Goal: Task Accomplishment & Management: Complete application form

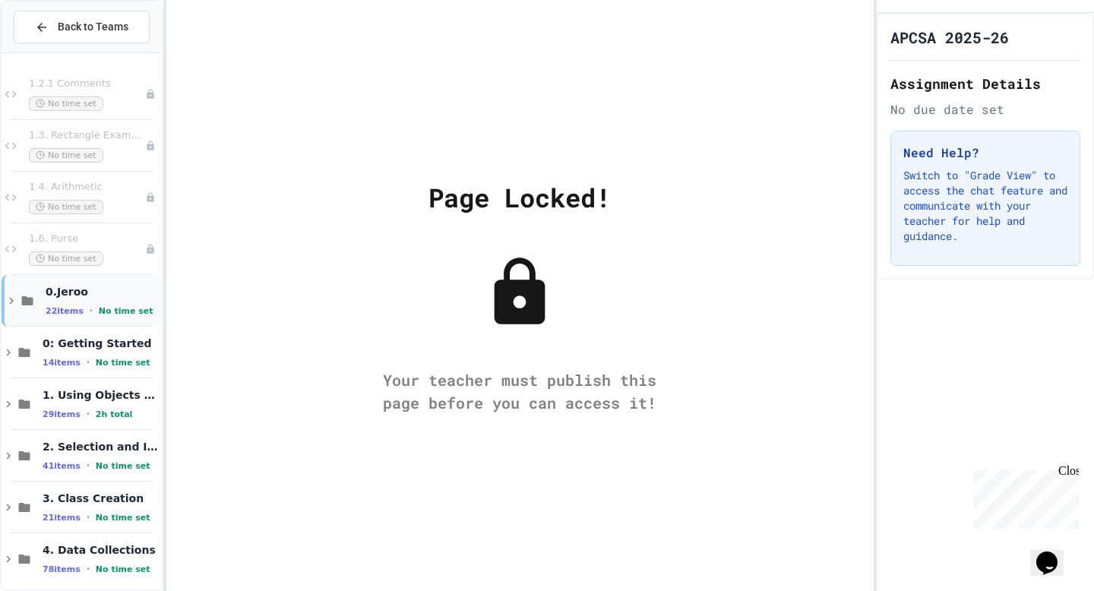
click at [8, 304] on icon at bounding box center [12, 301] width 14 height 14
click at [79, 17] on button "Back to Teams" at bounding box center [82, 27] width 136 height 33
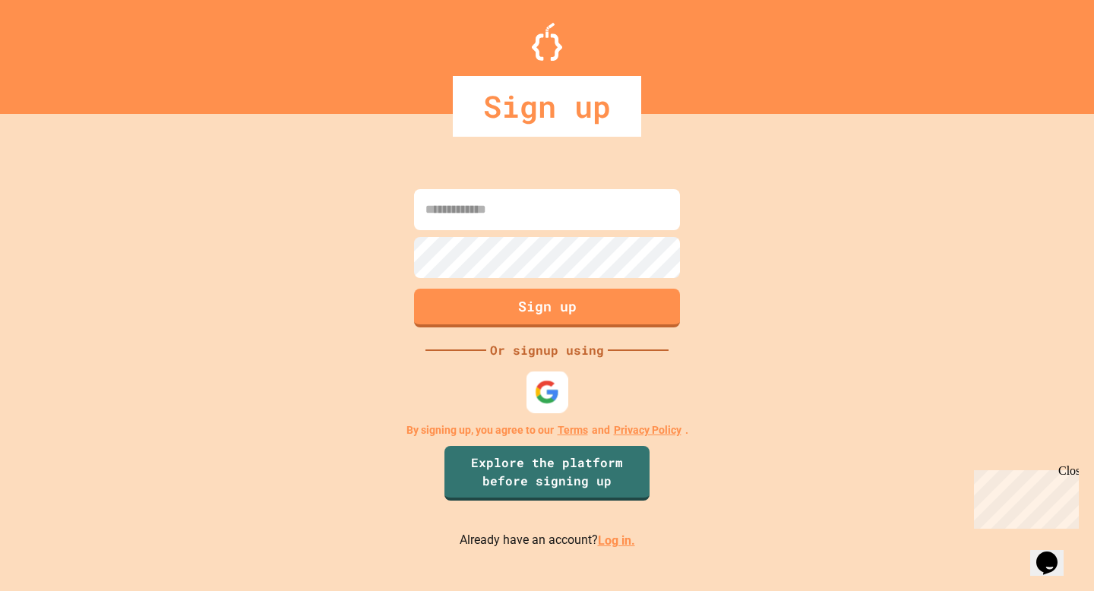
click at [541, 392] on img at bounding box center [547, 392] width 25 height 25
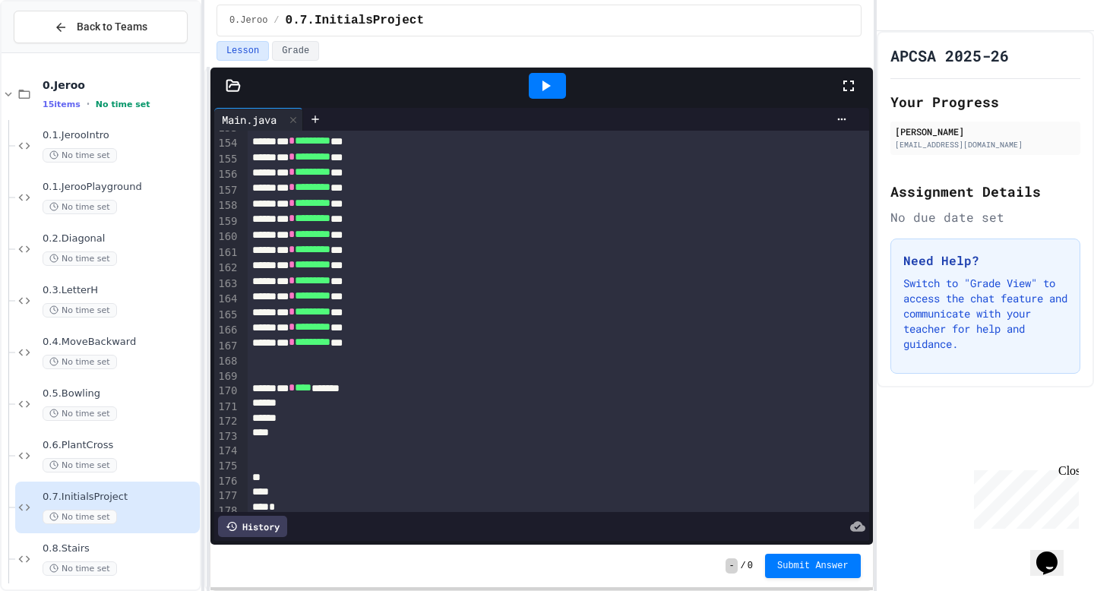
scroll to position [2427, 0]
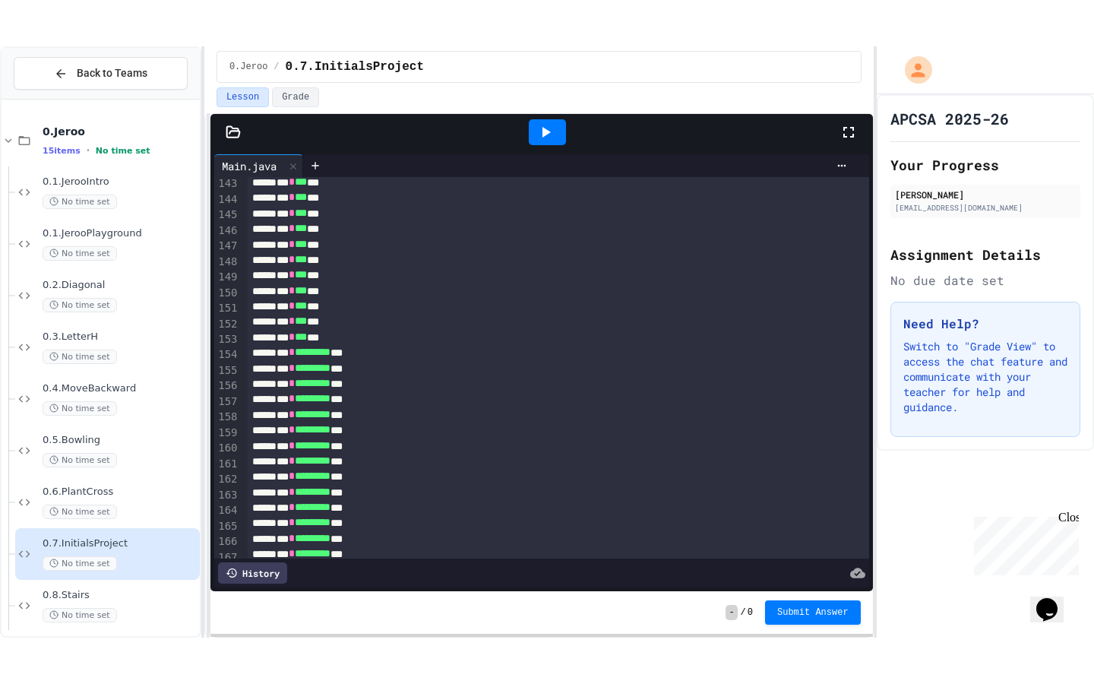
scroll to position [2427, 0]
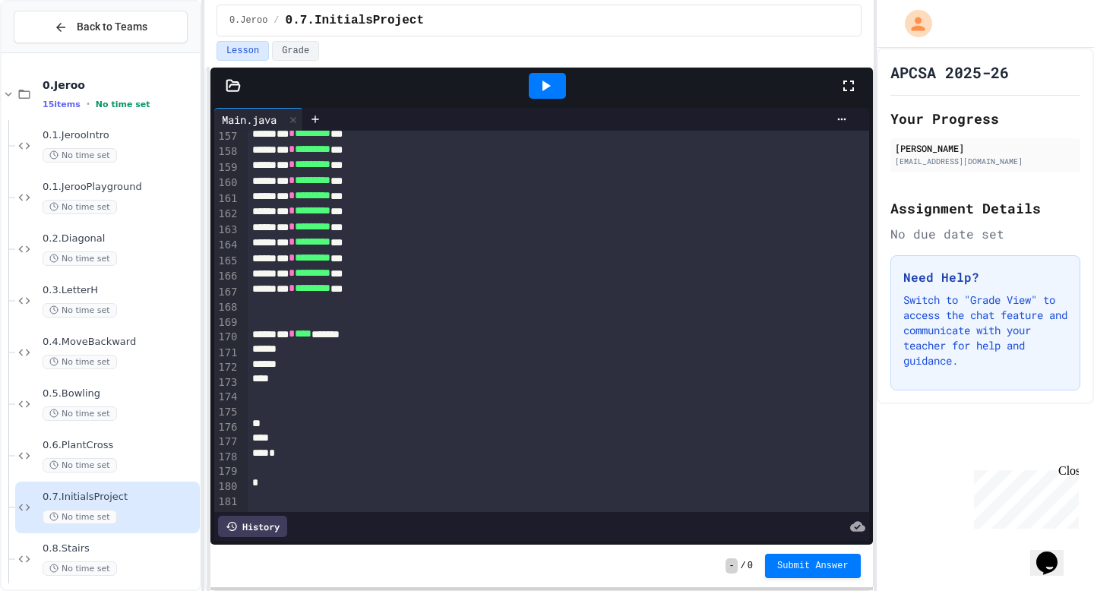
click at [543, 87] on icon at bounding box center [547, 86] width 8 height 11
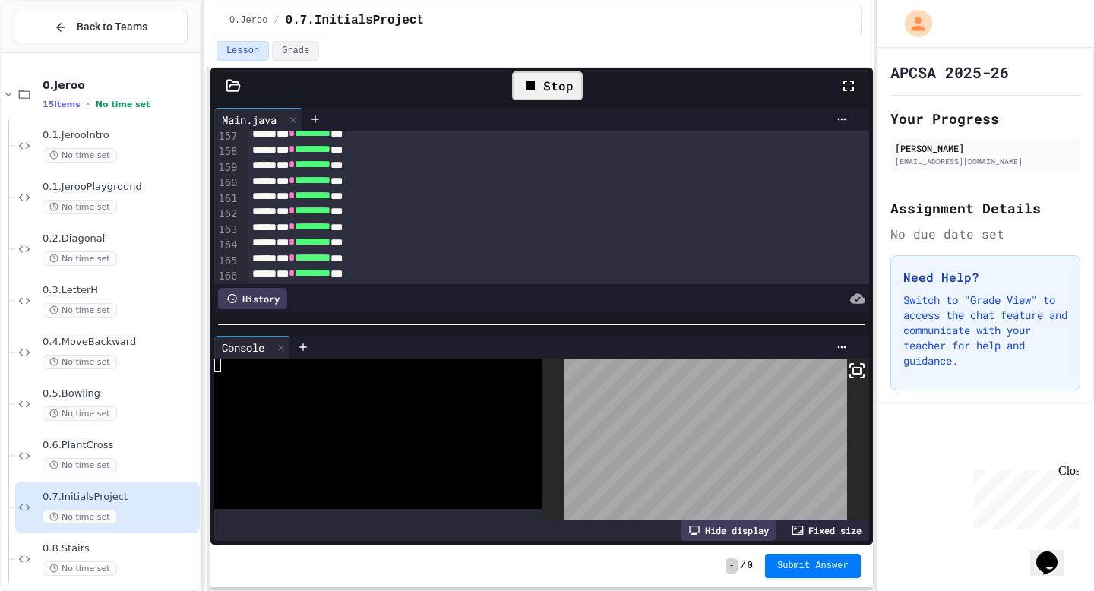
click at [856, 372] on icon at bounding box center [857, 371] width 18 height 18
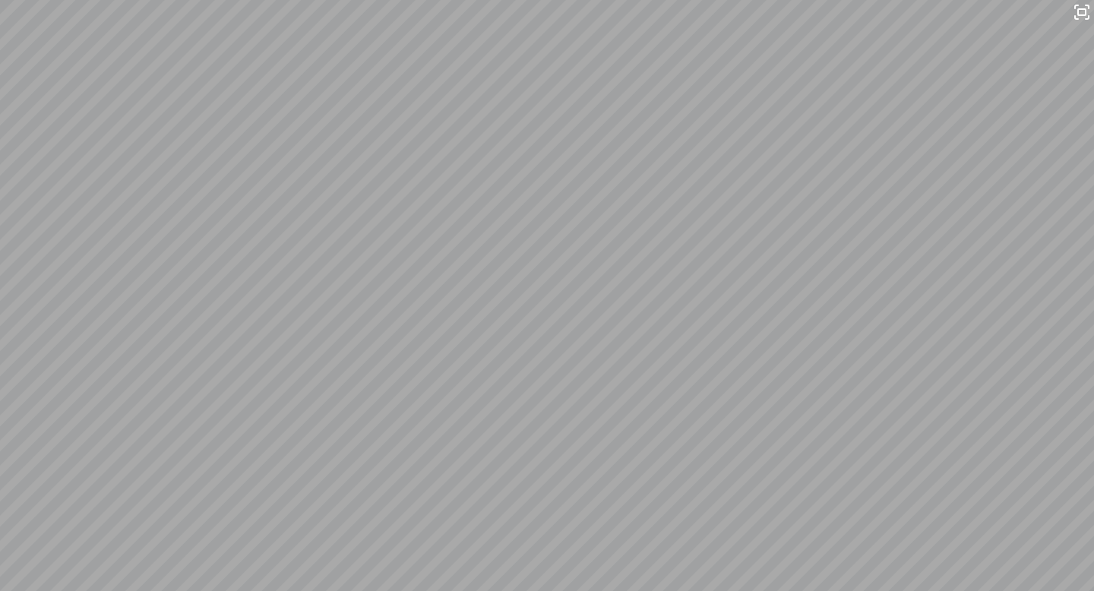
scroll to position [6715, 0]
